Goal: Task Accomplishment & Management: Use online tool/utility

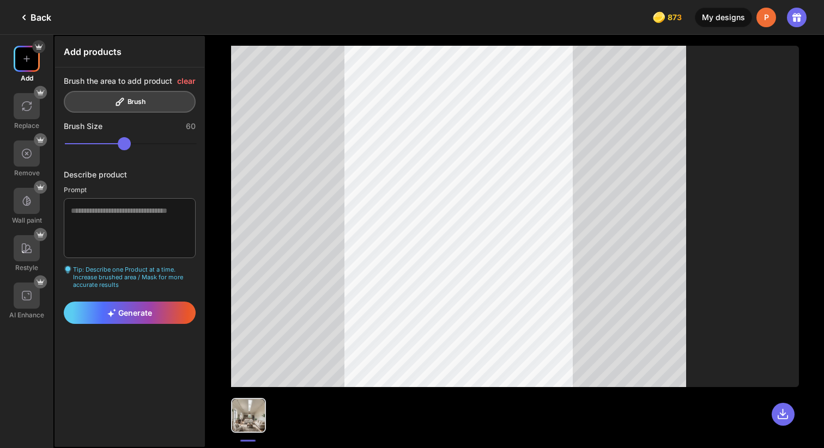
click at [723, 21] on div "My designs" at bounding box center [723, 18] width 57 height 20
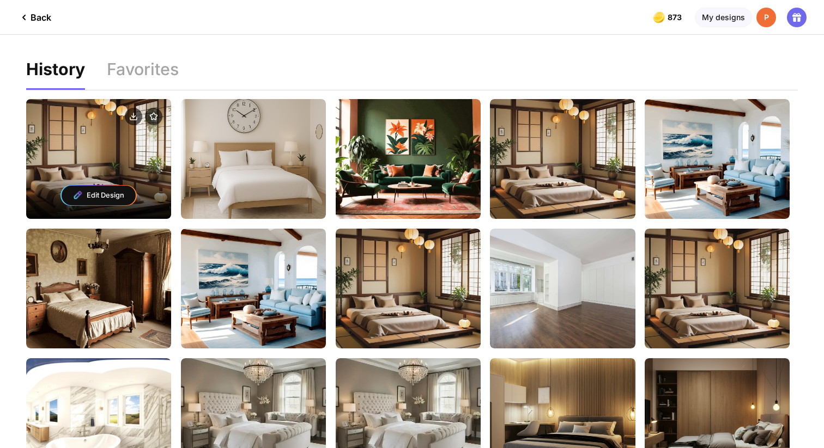
click at [84, 153] on div "Edit Design" at bounding box center [98, 159] width 145 height 120
click at [98, 193] on div "Edit Design" at bounding box center [99, 196] width 74 height 20
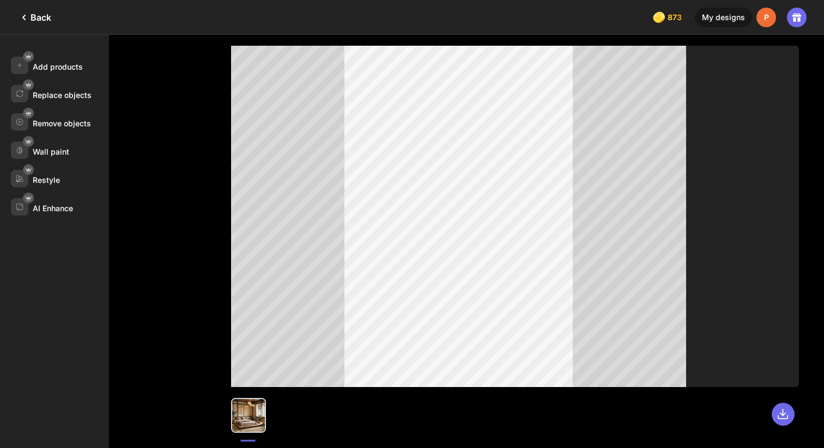
click at [47, 17] on div "Back" at bounding box center [34, 17] width 34 height 13
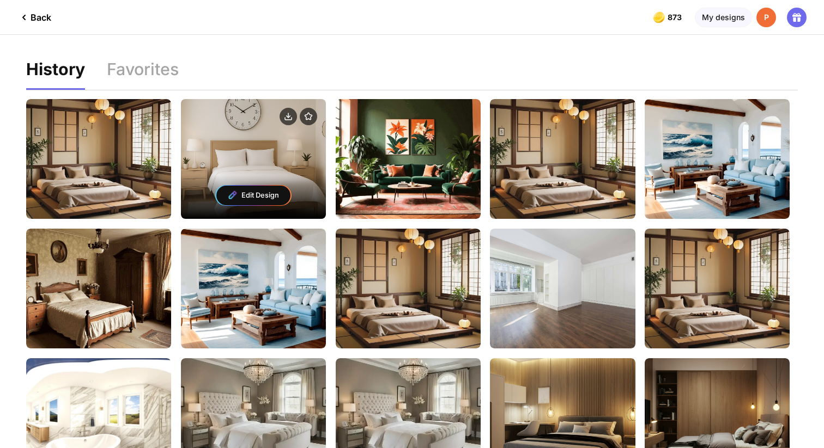
click at [258, 195] on div "Edit Design" at bounding box center [253, 196] width 74 height 20
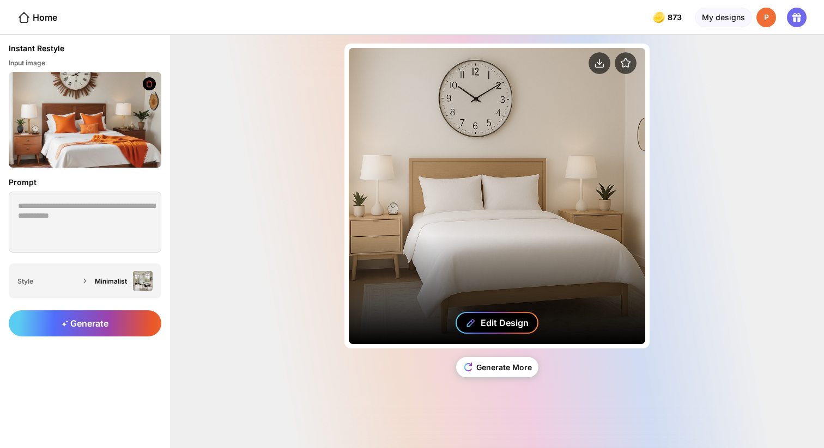
click at [504, 322] on div "Edit Design" at bounding box center [505, 323] width 48 height 11
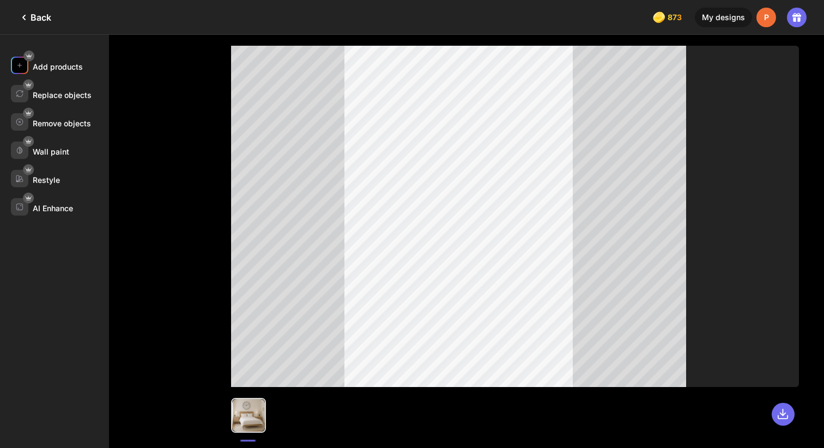
click at [47, 71] on div "Add products" at bounding box center [60, 65] width 98 height 17
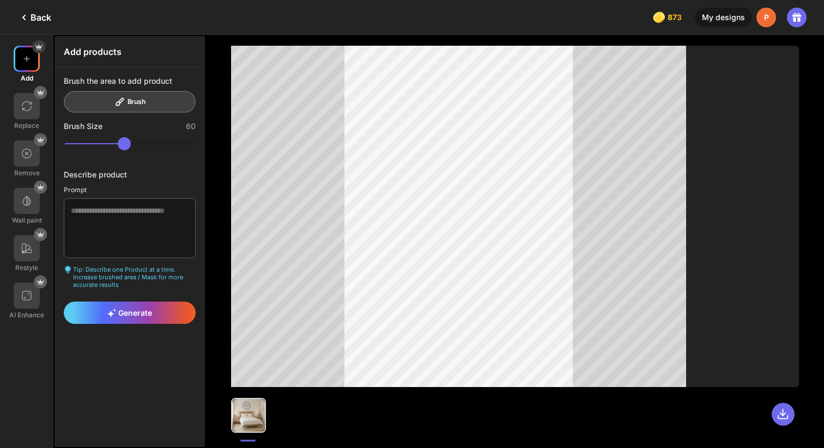
click at [118, 98] on div "Brush the area to add product Brush" at bounding box center [130, 94] width 132 height 37
